Goal: Task Accomplishment & Management: Manage account settings

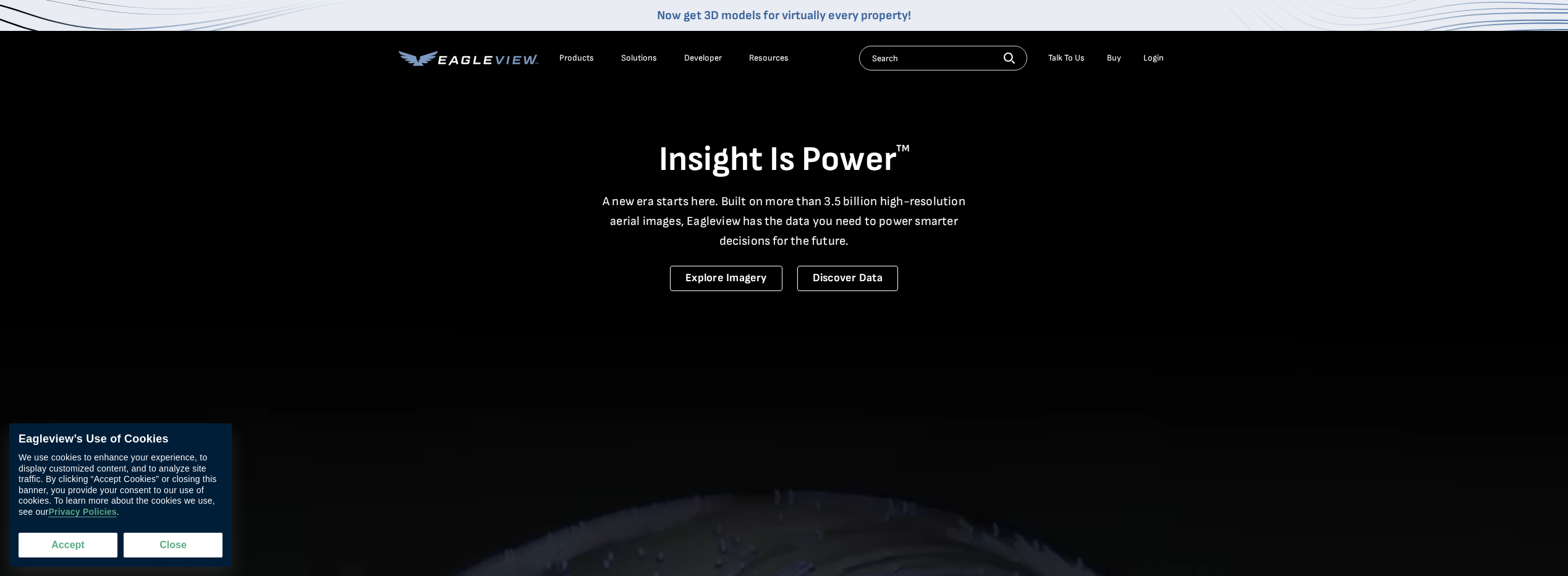
click at [78, 537] on button "Accept" at bounding box center [68, 545] width 99 height 25
checkbox input "true"
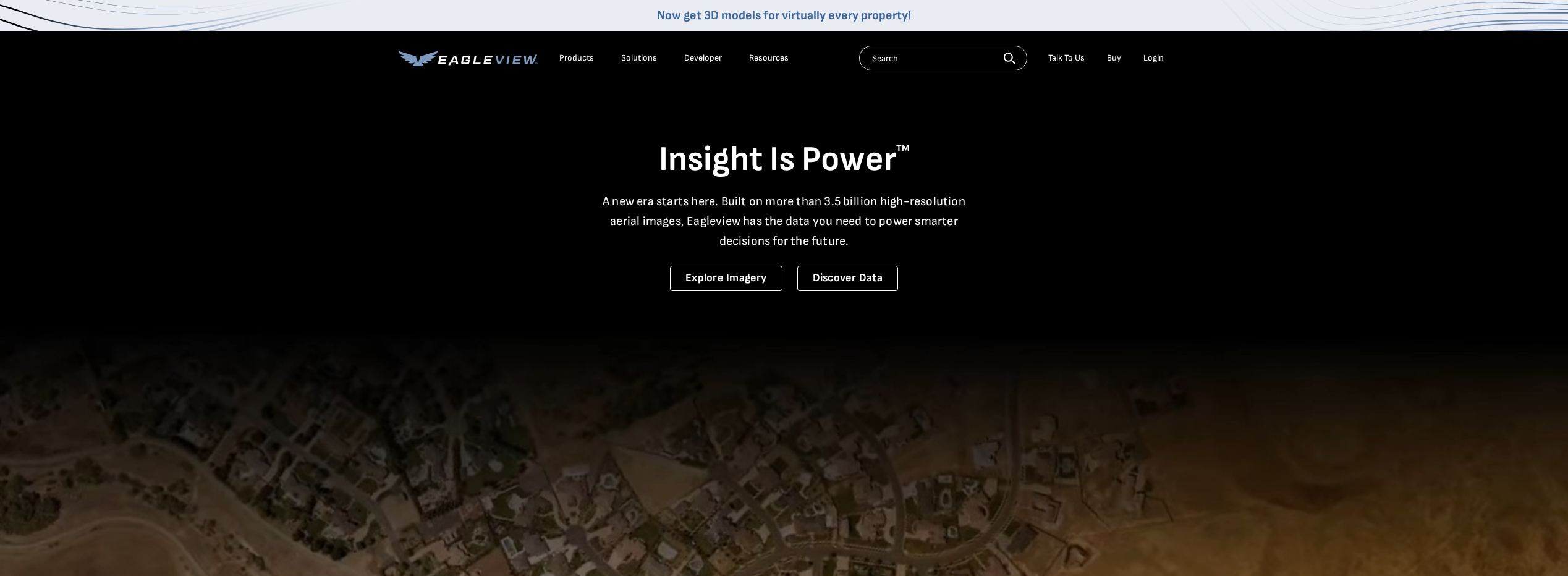
click at [1148, 58] on div "Login" at bounding box center [1154, 58] width 21 height 11
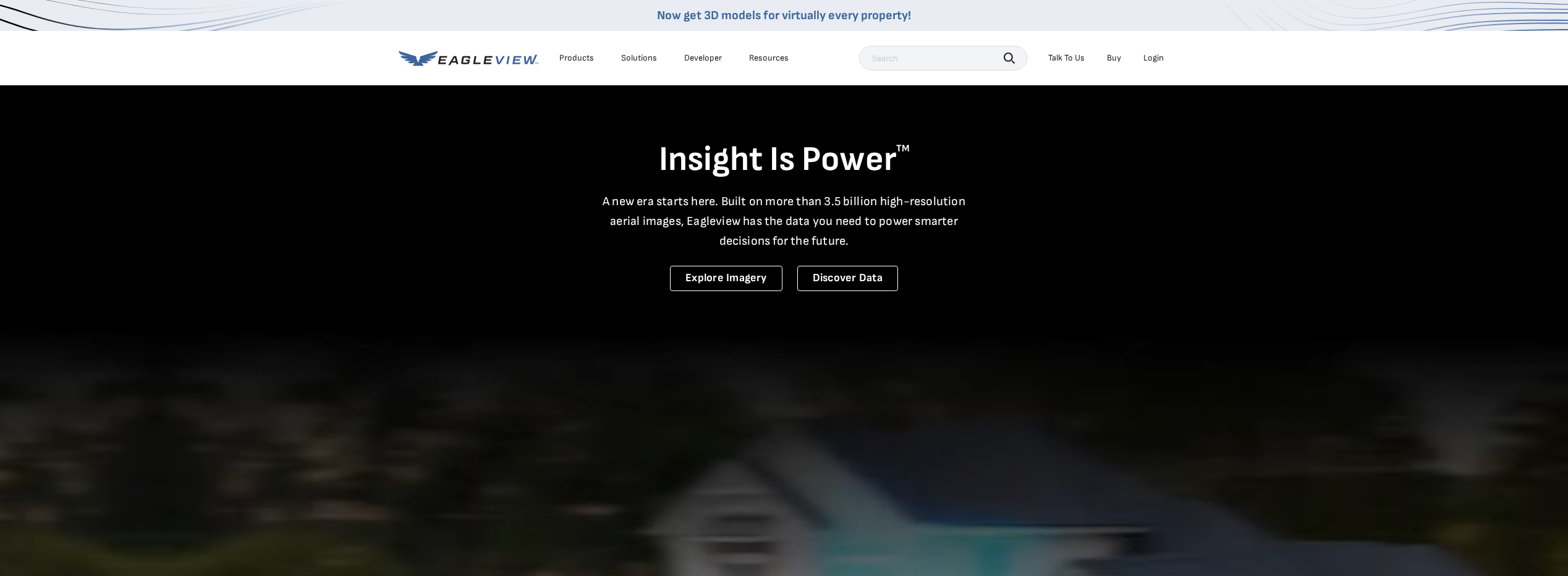
click at [1152, 55] on div "Login" at bounding box center [1154, 58] width 21 height 11
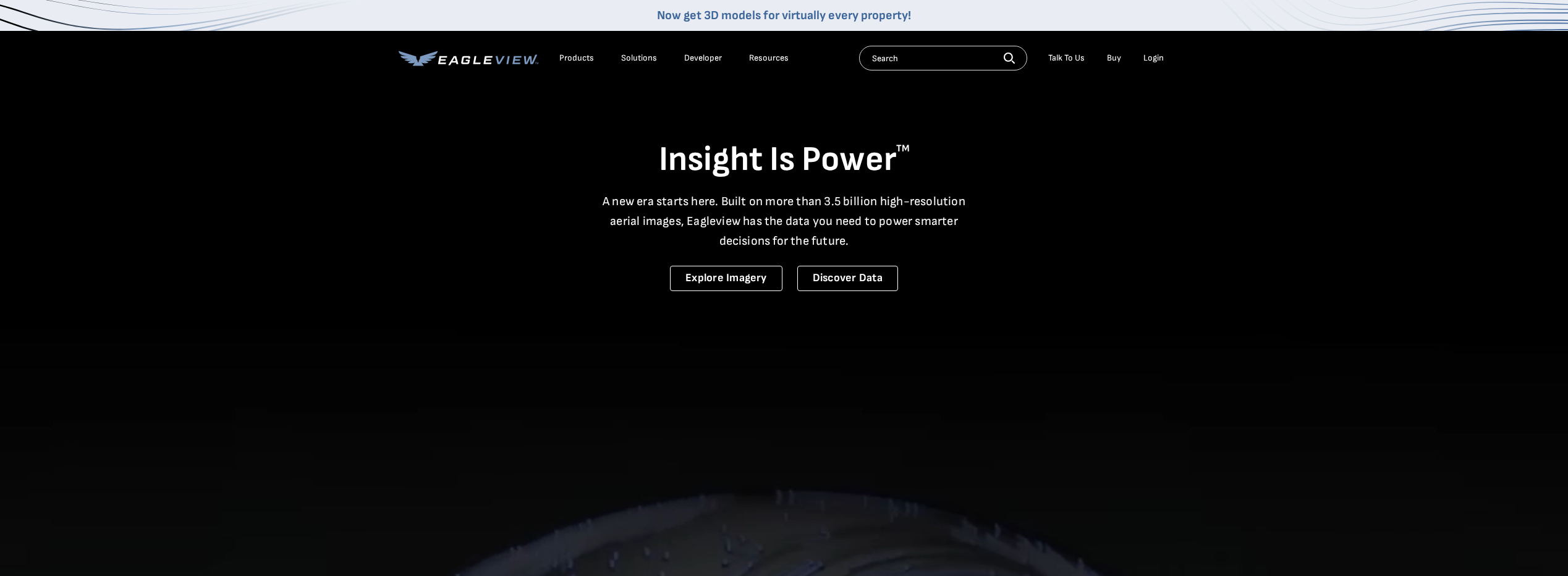
click at [1151, 58] on div "Login" at bounding box center [1154, 58] width 21 height 11
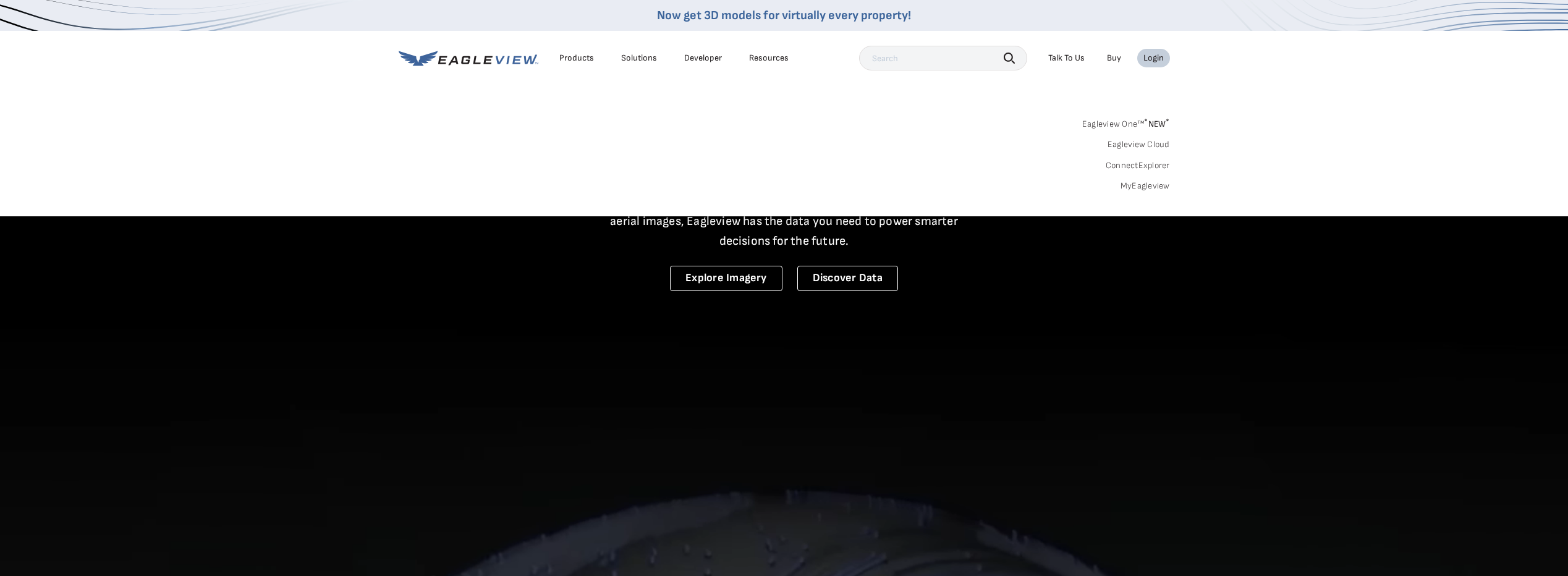
click at [1136, 181] on link "MyEagleview" at bounding box center [1145, 186] width 50 height 11
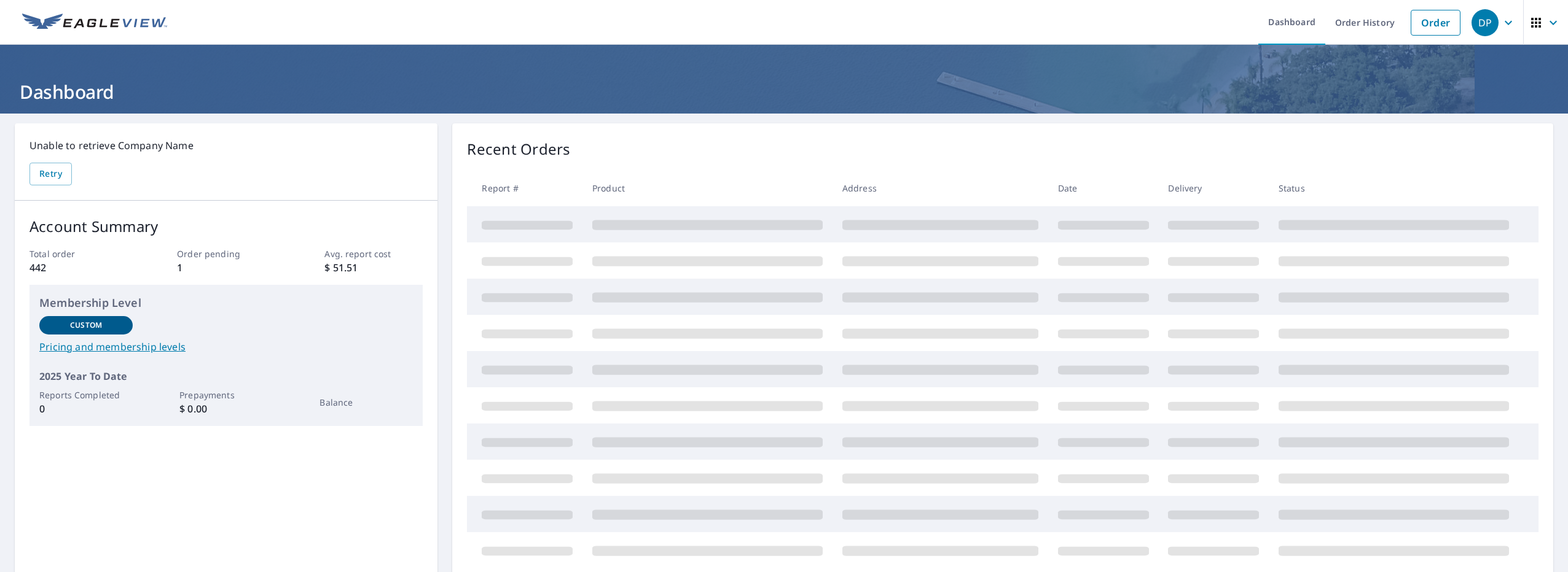
click at [1501, 20] on icon "button" at bounding box center [1508, 23] width 15 height 15
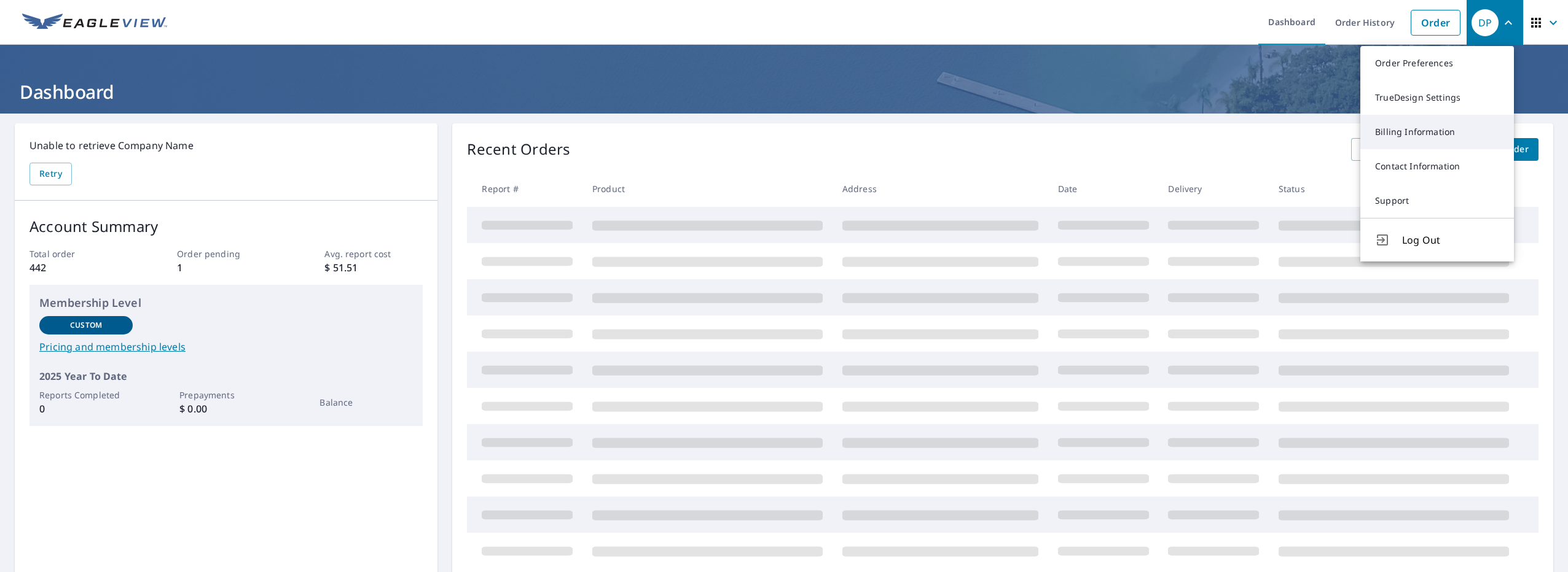
click at [1425, 129] on link "Billing Information" at bounding box center [1436, 132] width 153 height 34
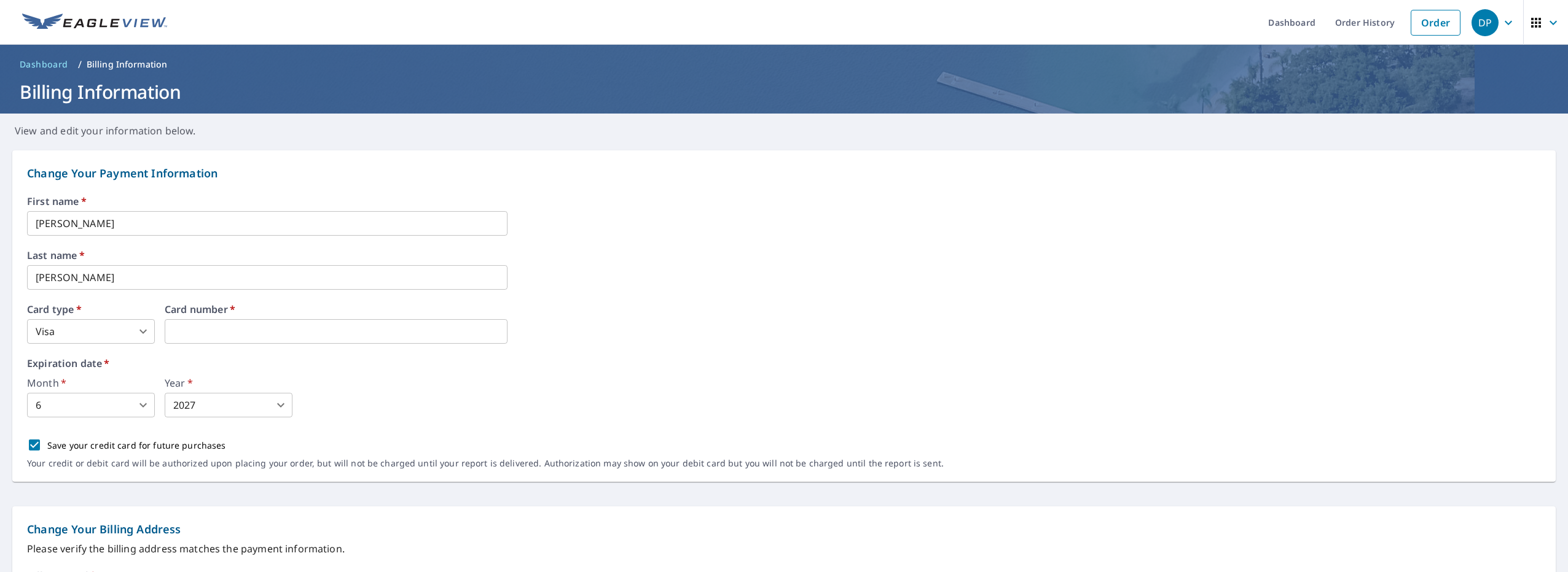
click at [32, 447] on input "Save your credit card for future purchases" at bounding box center [34, 444] width 25 height 25
click at [32, 443] on input "Save your credit card for future purchases" at bounding box center [34, 444] width 25 height 25
checkbox input "true"
click at [614, 370] on div "Expiration date   * Month   * 6 6 ​ Year   * 2027 2027 ​" at bounding box center [784, 388] width 1514 height 59
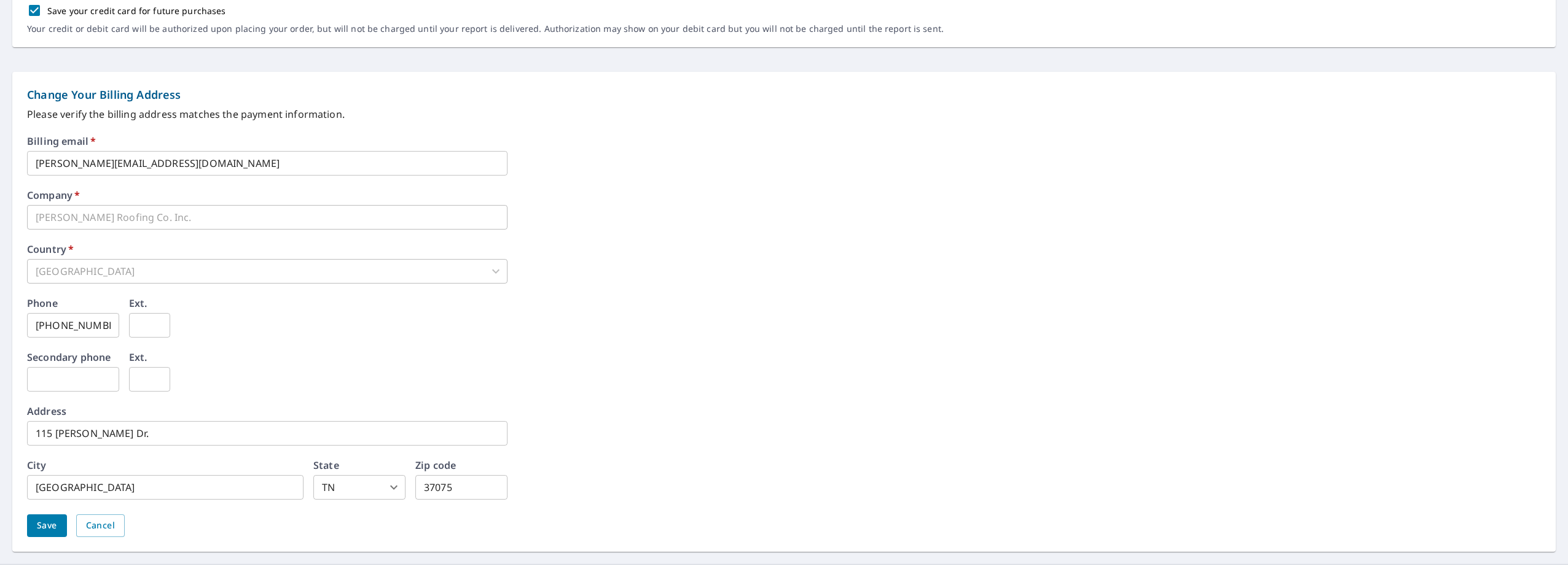
scroll to position [449, 0]
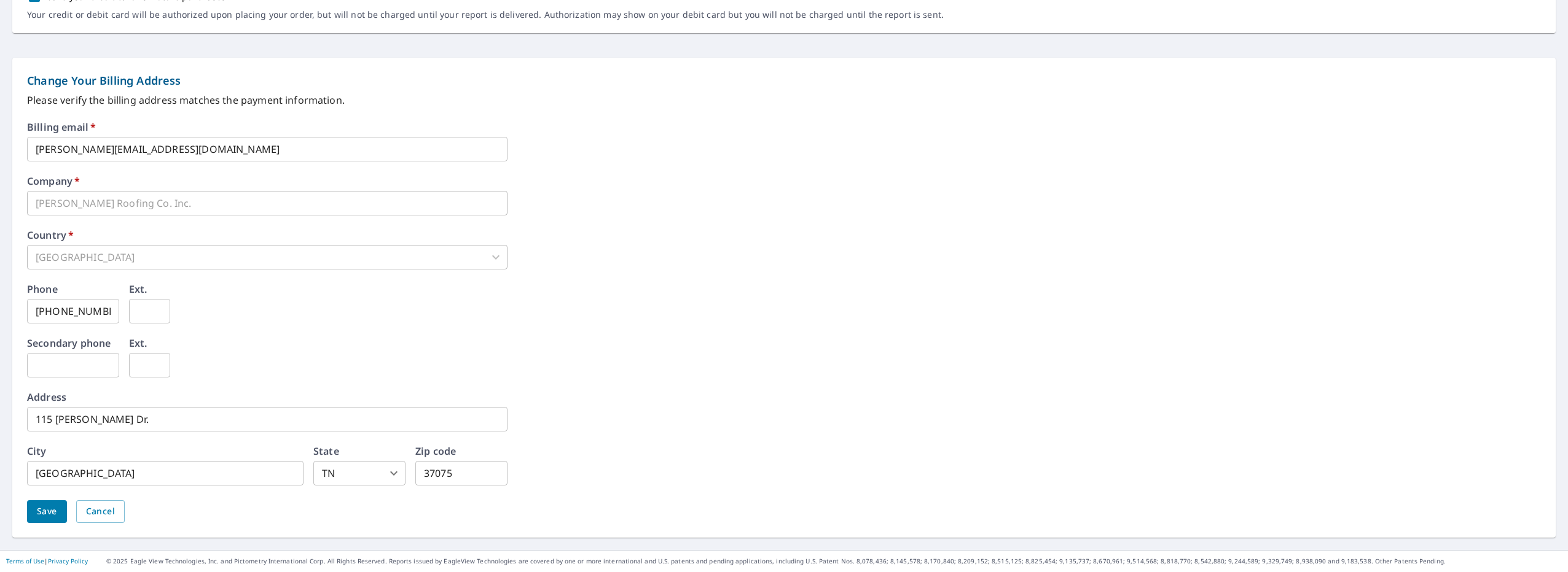
click at [47, 506] on span "Save" at bounding box center [47, 511] width 21 height 16
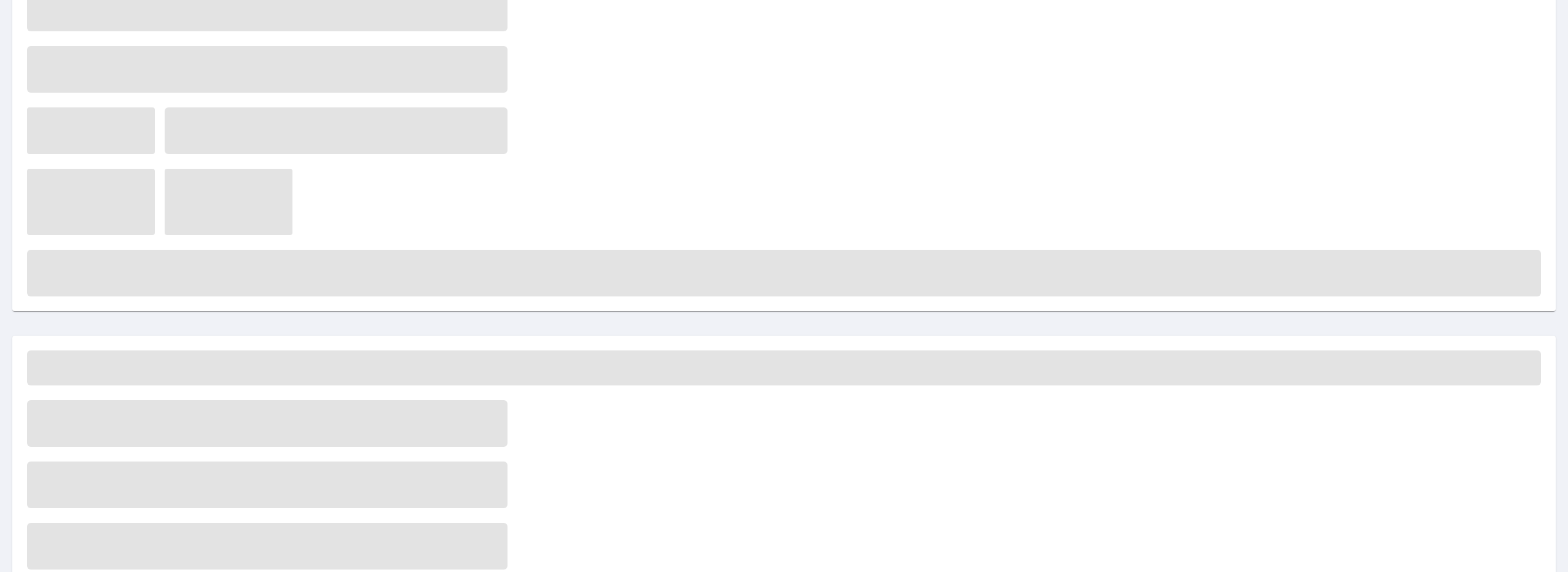
scroll to position [0, 0]
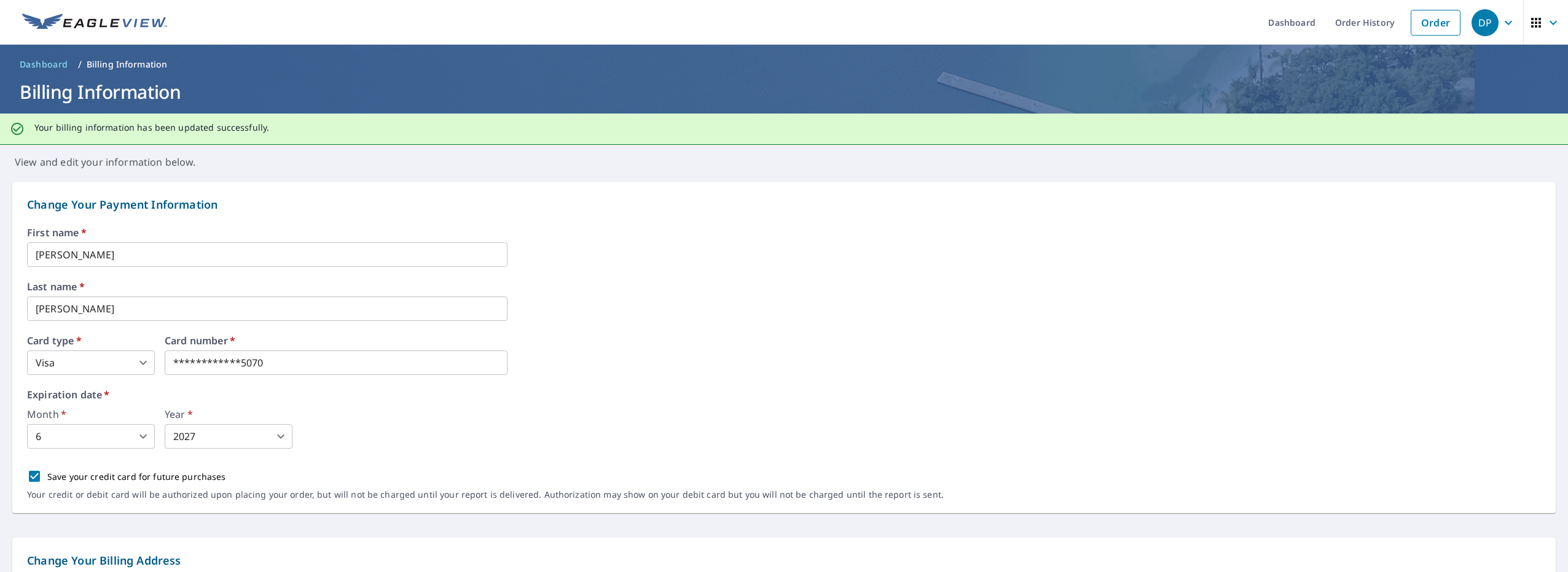
click at [1551, 20] on icon "button" at bounding box center [1553, 23] width 15 height 15
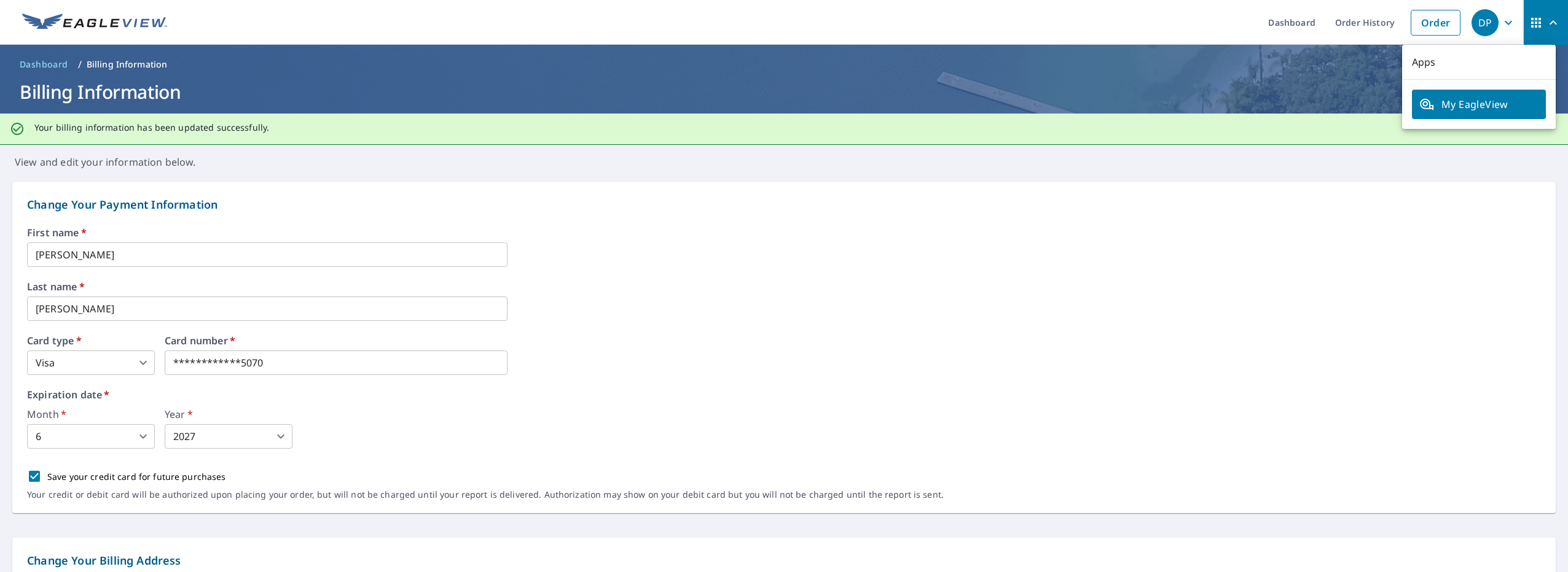
click at [1502, 20] on icon "button" at bounding box center [1508, 23] width 15 height 15
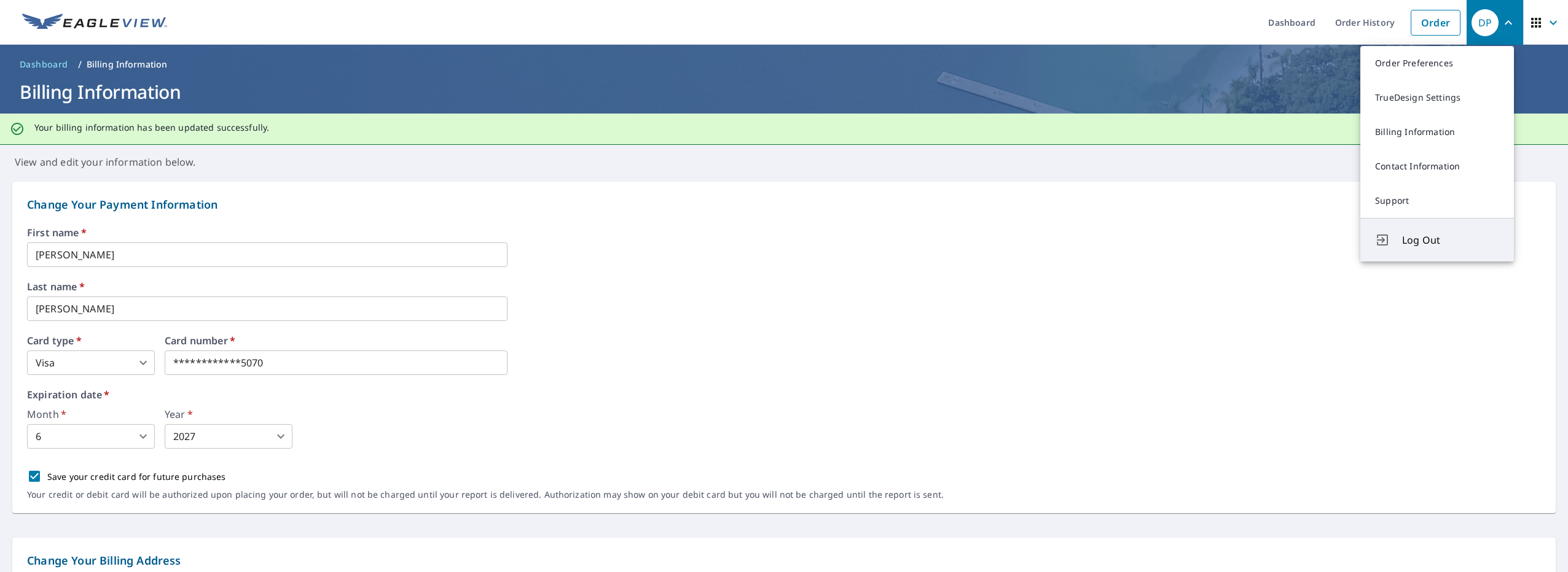
click at [1406, 239] on span "Log Out" at bounding box center [1450, 240] width 97 height 15
